Goal: Information Seeking & Learning: Learn about a topic

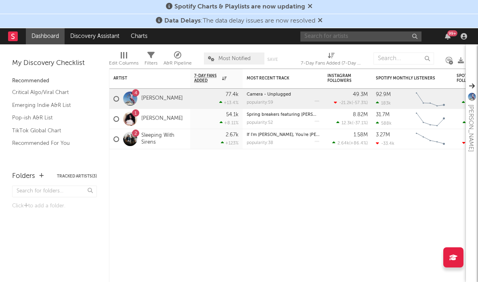
click at [348, 36] on input "text" at bounding box center [361, 37] width 121 height 10
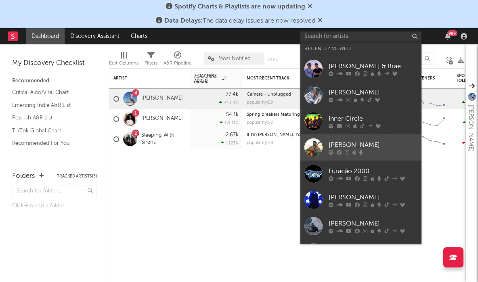
click at [346, 139] on link "[PERSON_NAME]" at bounding box center [361, 148] width 121 height 26
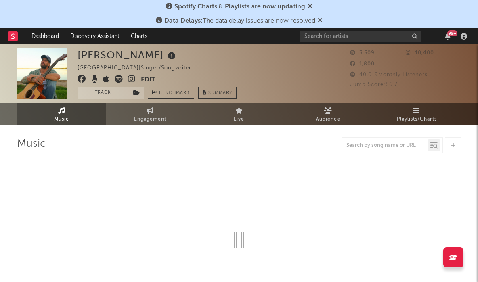
select select "1w"
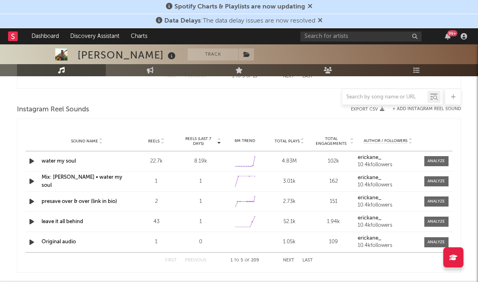
scroll to position [525, 0]
click at [431, 164] on span at bounding box center [437, 161] width 24 height 10
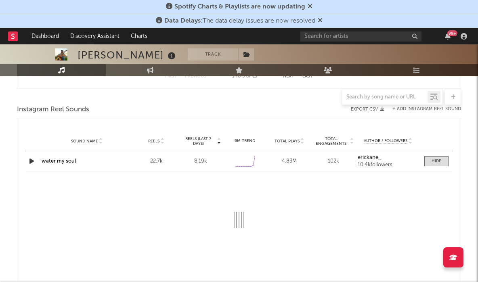
select select "1w"
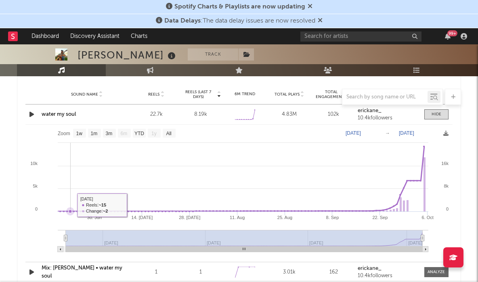
scroll to position [562, 0]
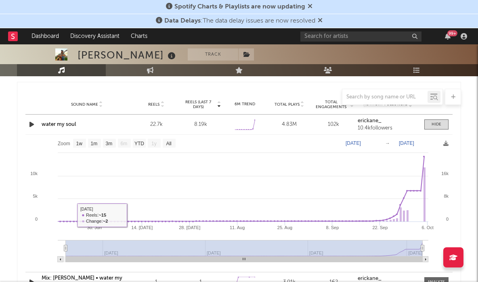
click at [65, 124] on link "water my soul" at bounding box center [59, 124] width 34 height 5
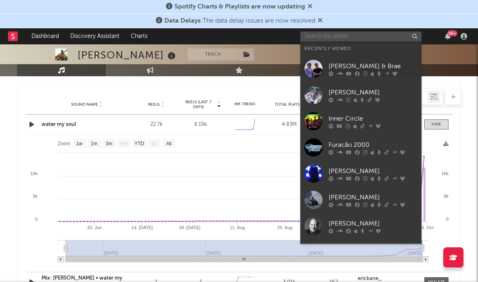
click at [345, 34] on input "text" at bounding box center [361, 37] width 121 height 10
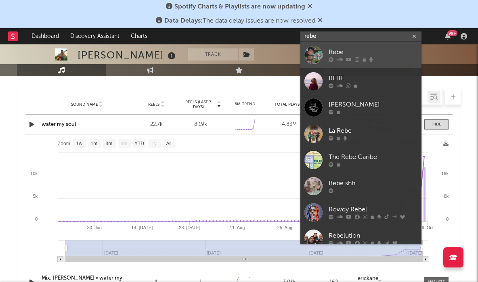
type input "rebe"
click at [338, 51] on div "Rebe" at bounding box center [373, 53] width 89 height 10
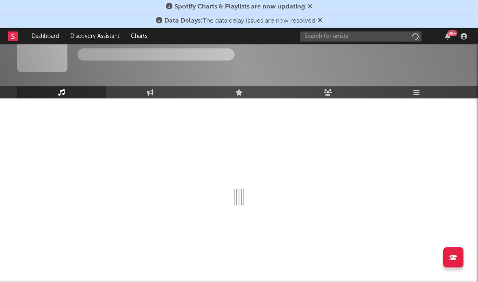
scroll to position [27, 0]
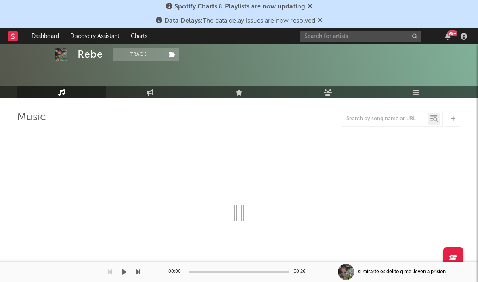
select select "6m"
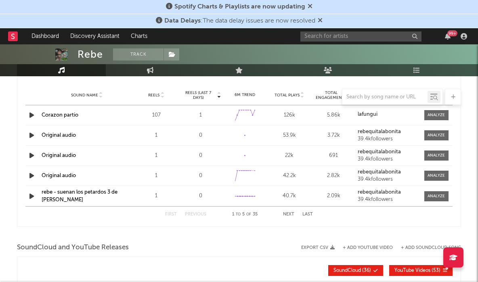
scroll to position [747, 0]
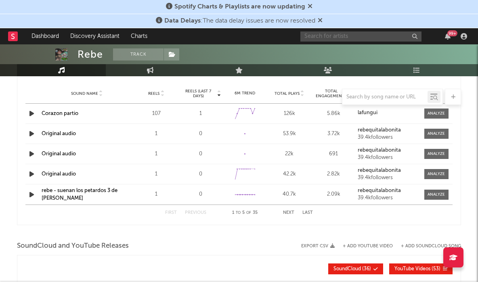
click at [336, 37] on input "text" at bounding box center [361, 37] width 121 height 10
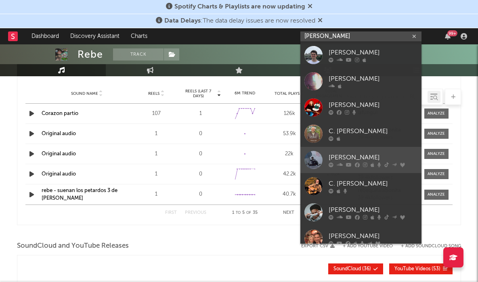
type input "[PERSON_NAME]"
click at [348, 155] on div "[PERSON_NAME]" at bounding box center [373, 158] width 89 height 10
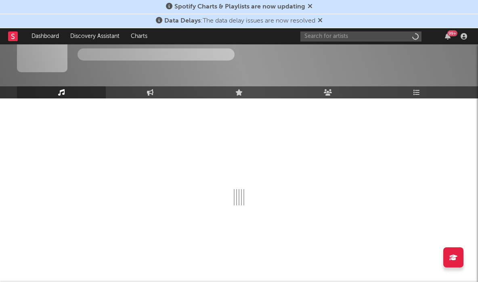
scroll to position [27, 0]
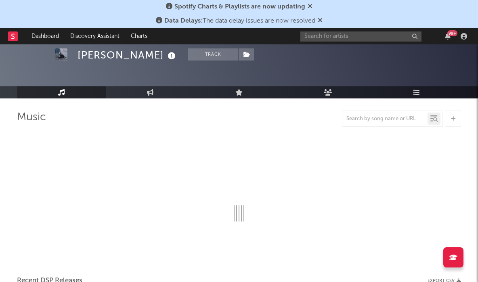
select select "6m"
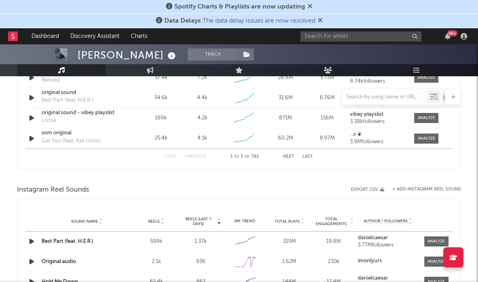
scroll to position [693, 0]
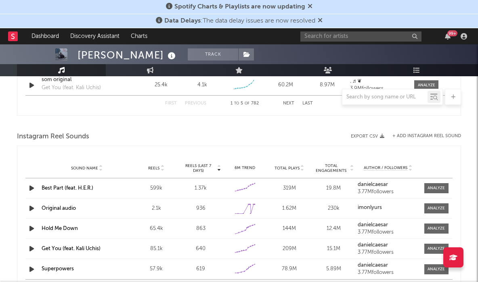
click at [69, 186] on link "Best Part (feat. H.E.R.)" at bounding box center [68, 188] width 52 height 5
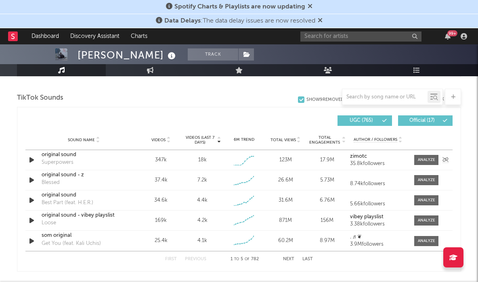
scroll to position [542, 0]
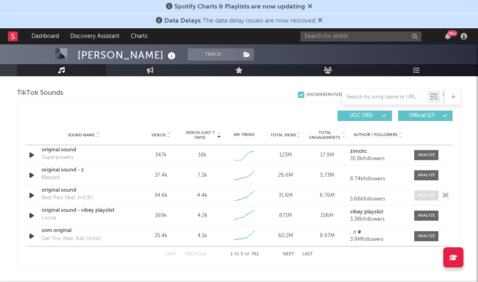
click at [427, 195] on div at bounding box center [426, 196] width 17 height 6
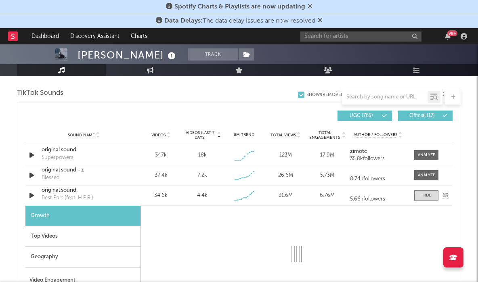
select select "1w"
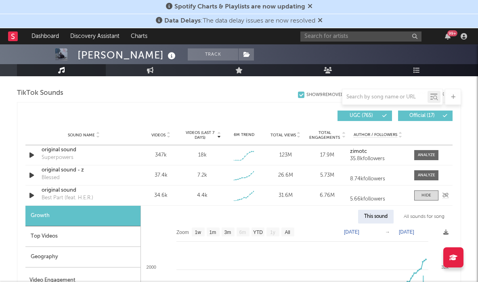
click at [63, 192] on div "original sound" at bounding box center [84, 191] width 84 height 8
